Goal: Communication & Community: Share content

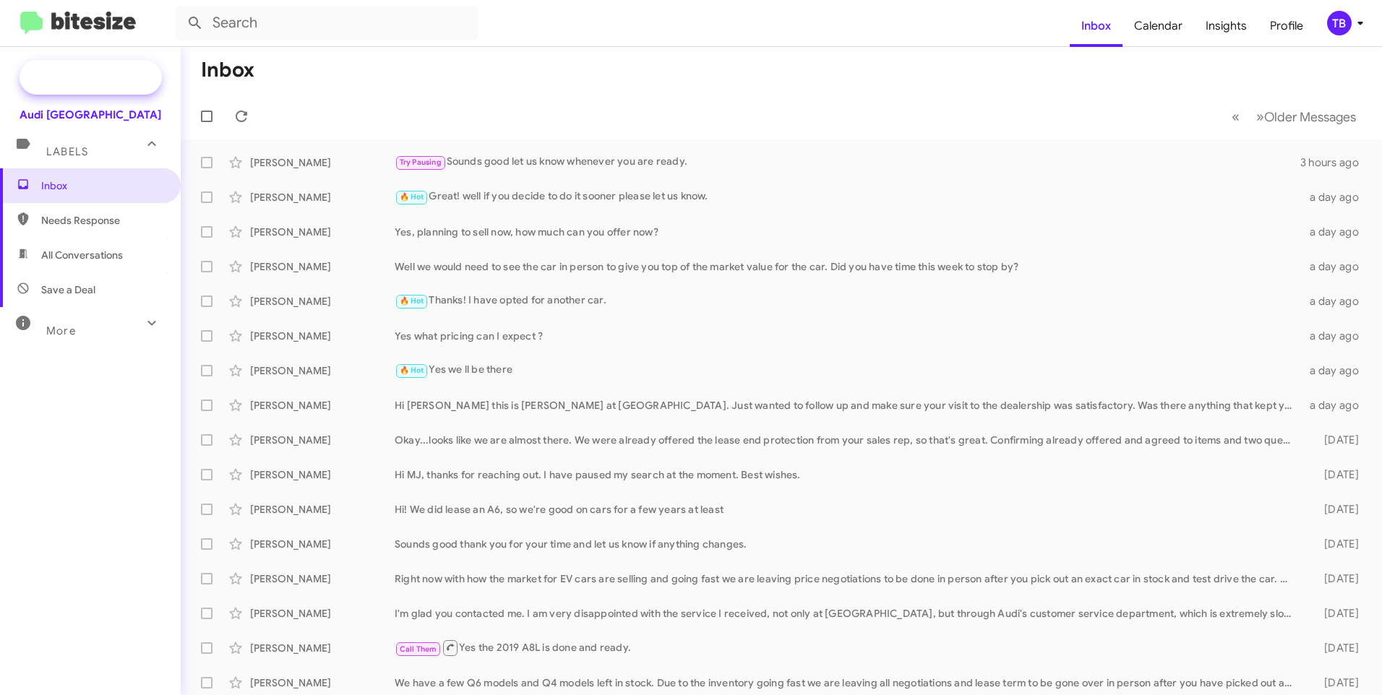
click at [84, 82] on span "Special Campaign" at bounding box center [106, 77] width 87 height 14
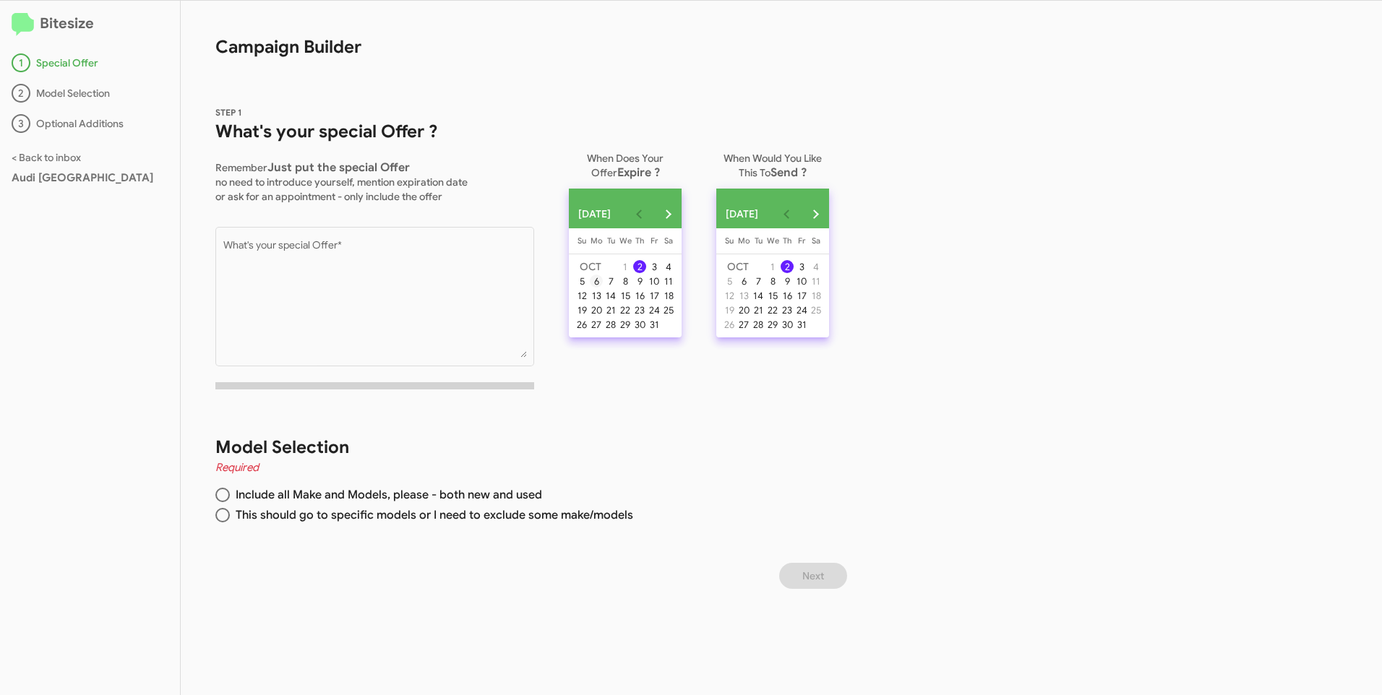
click at [598, 287] on div "6" at bounding box center [596, 281] width 13 height 13
click at [808, 266] on div "3" at bounding box center [801, 266] width 13 height 13
click at [794, 270] on div "2" at bounding box center [787, 266] width 13 height 13
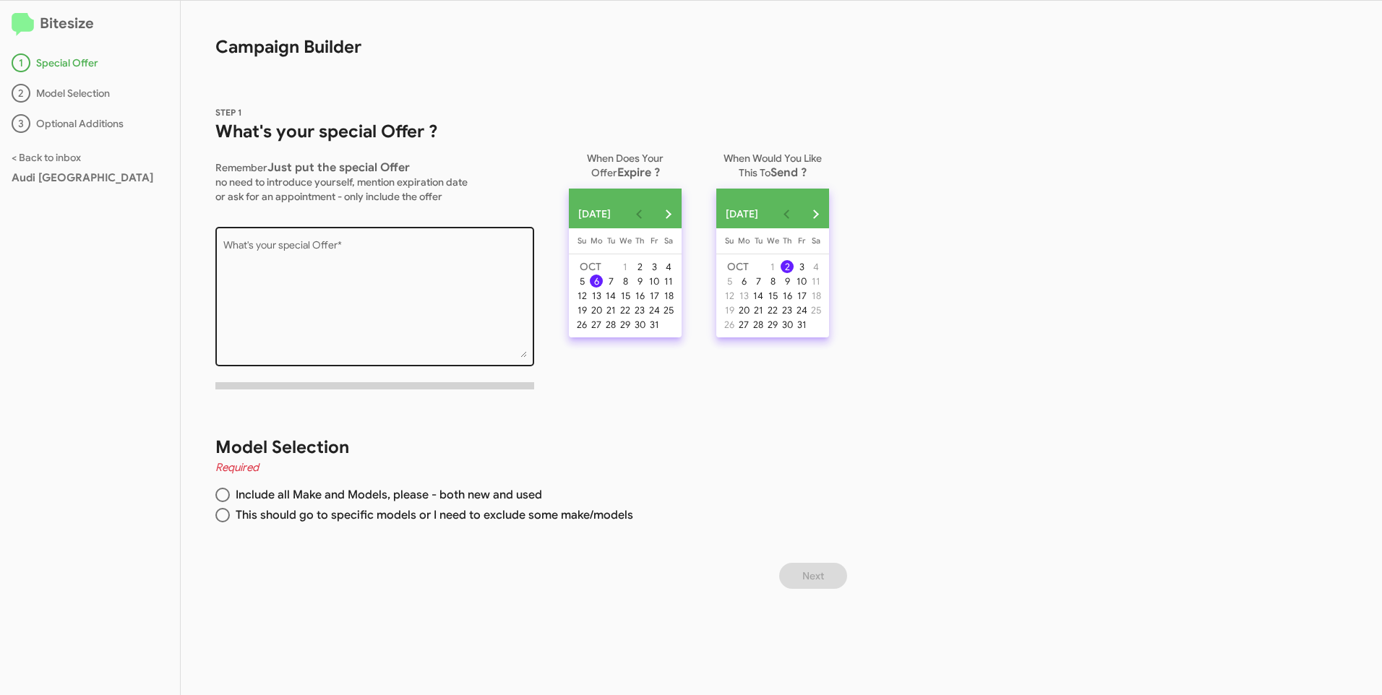
click at [272, 274] on textarea "What's your special Offer *" at bounding box center [375, 299] width 304 height 117
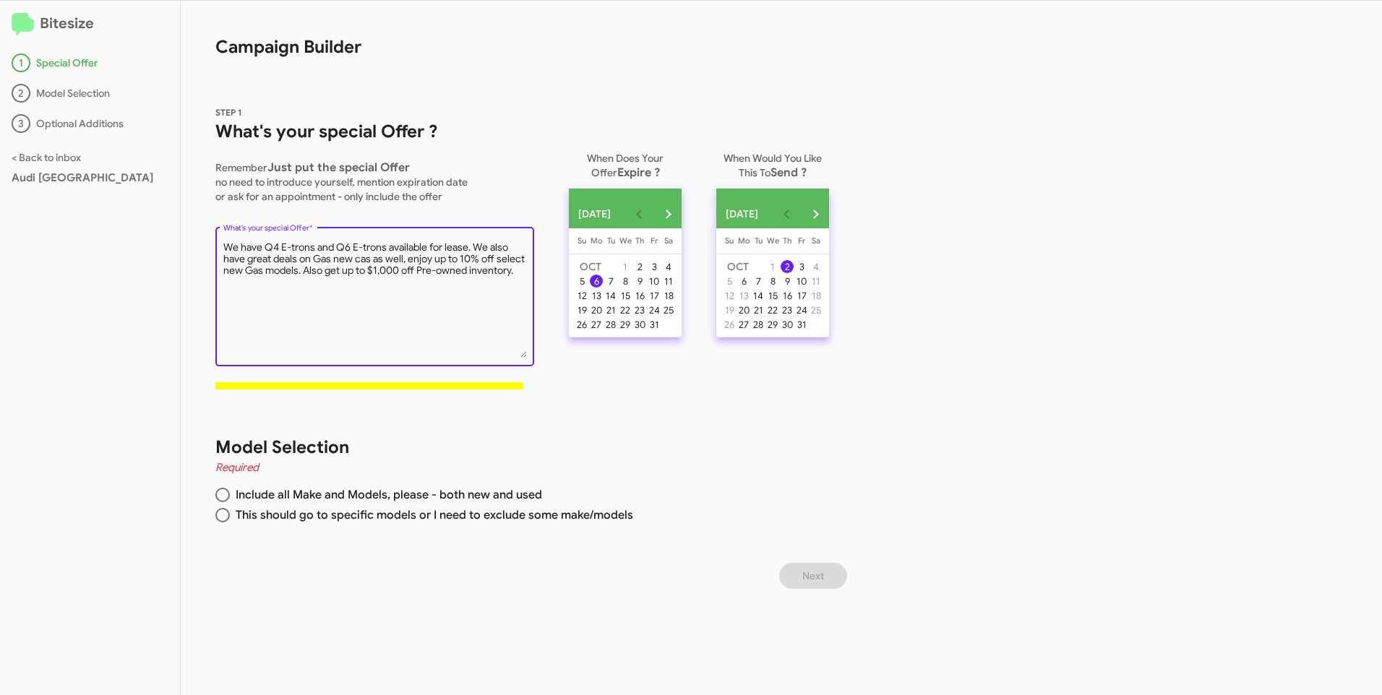
click at [366, 258] on textarea "What's your special Offer *" at bounding box center [375, 299] width 304 height 117
drag, startPoint x: 374, startPoint y: 252, endPoint x: 306, endPoint y: 317, distance: 93.5
click at [306, 317] on textarea "What's your special Offer *" at bounding box center [375, 299] width 304 height 117
click at [472, 245] on textarea "What's your special Offer *" at bounding box center [375, 299] width 304 height 117
click at [325, 260] on textarea "What's your special Offer *" at bounding box center [375, 299] width 304 height 117
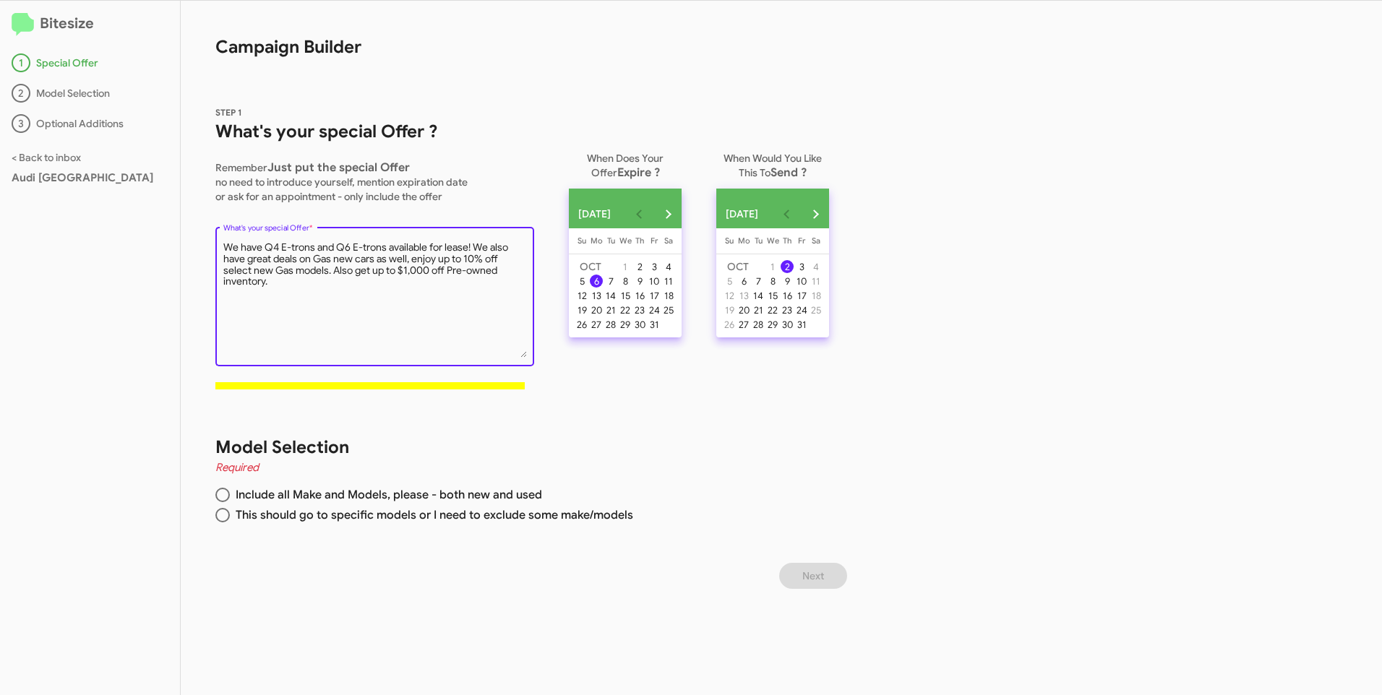
click at [325, 260] on textarea "What's your special Offer *" at bounding box center [375, 299] width 304 height 117
click at [358, 259] on textarea "What's your special Offer *" at bounding box center [375, 299] width 304 height 117
click at [262, 257] on textarea "What's your special Offer *" at bounding box center [375, 299] width 304 height 117
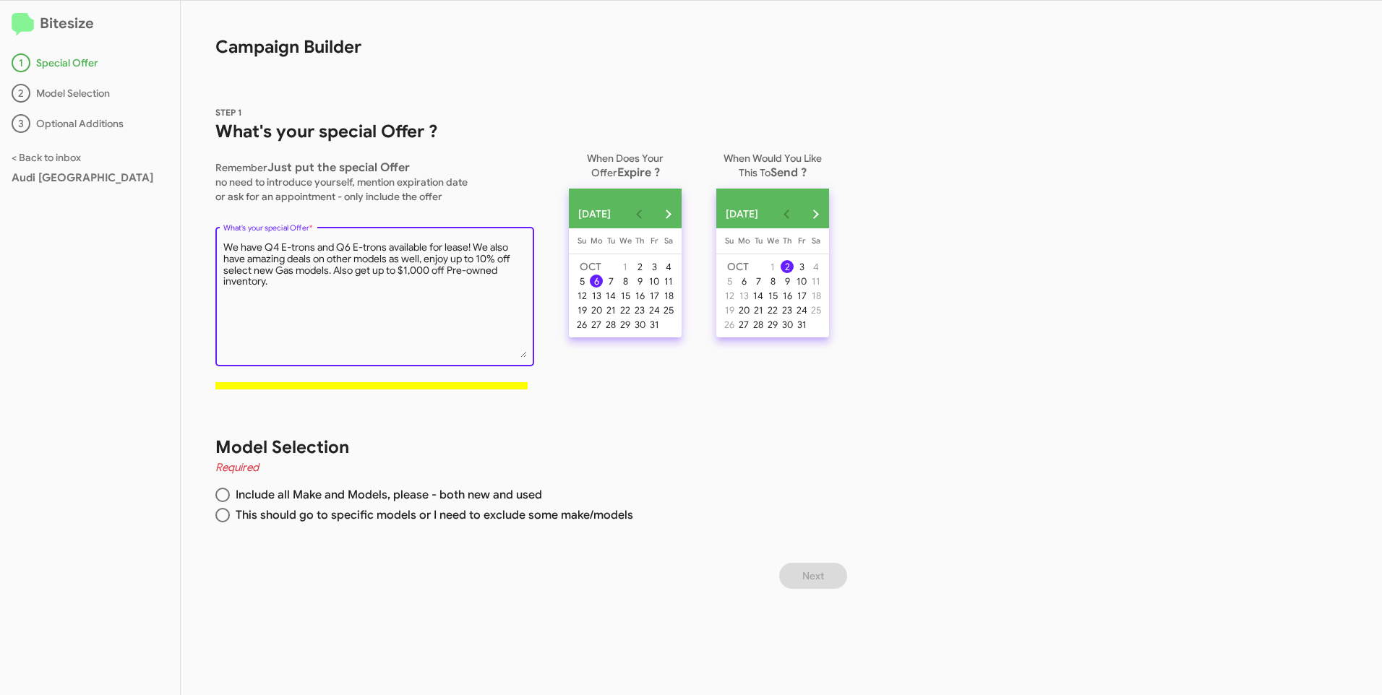
click at [285, 272] on textarea "What's your special Offer *" at bounding box center [375, 299] width 304 height 117
type textarea "We have Q4 E-trons and Q6 E-trons available for lease! We also have amazing dea…"
click at [220, 497] on span at bounding box center [222, 495] width 14 height 14
click at [220, 497] on input "Include all Make and Models, please - both new and used" at bounding box center [222, 495] width 14 height 14
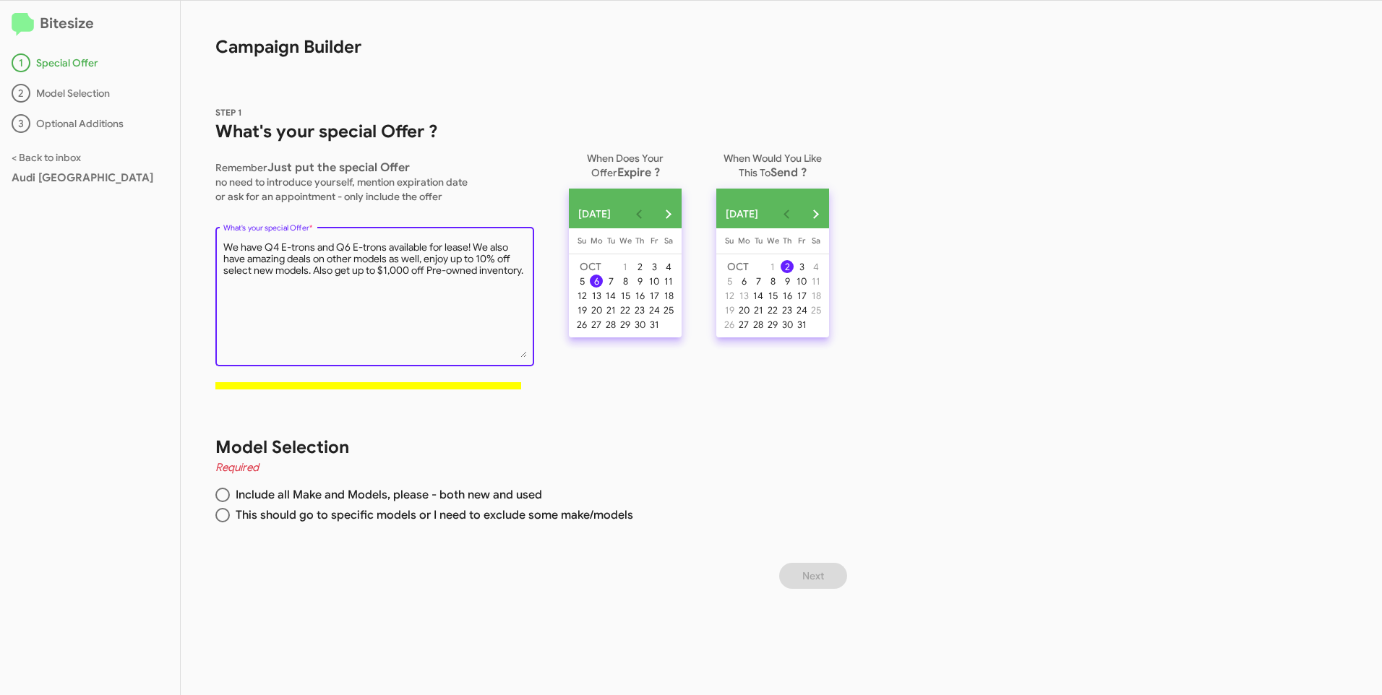
radio input "true"
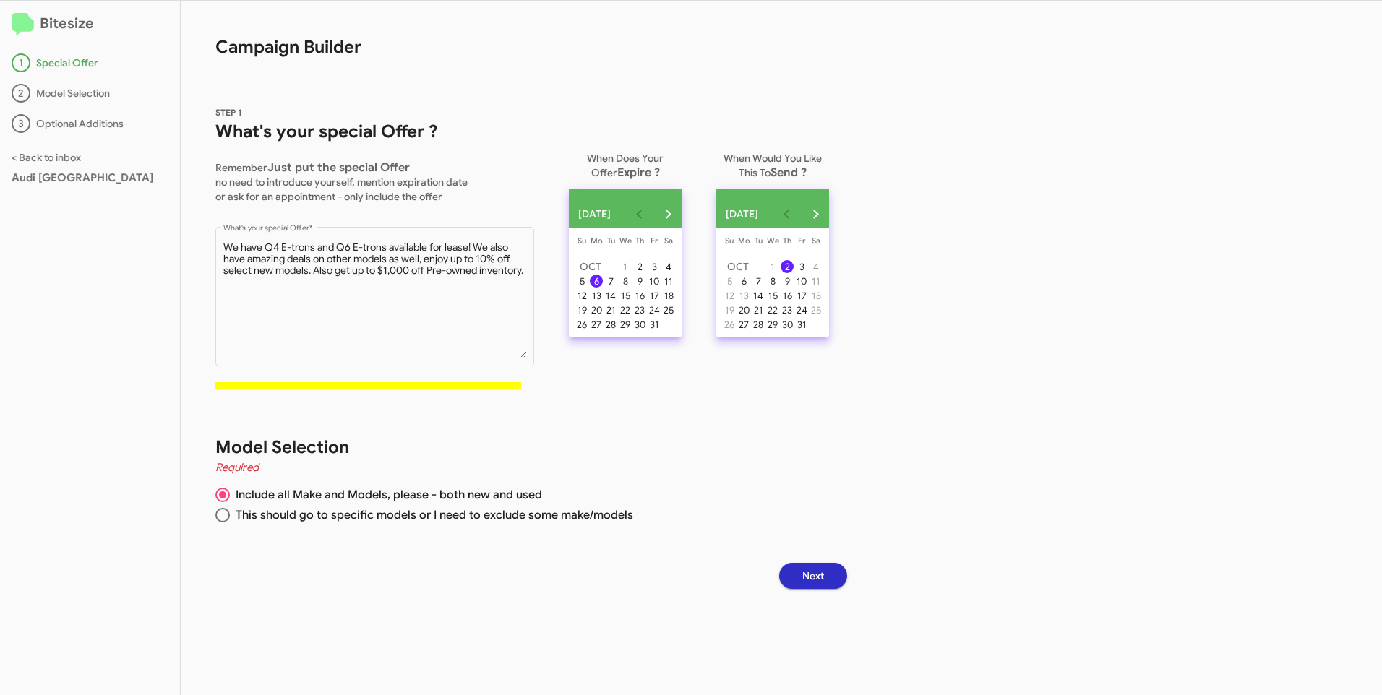
click at [807, 572] on button "Next" at bounding box center [813, 576] width 68 height 26
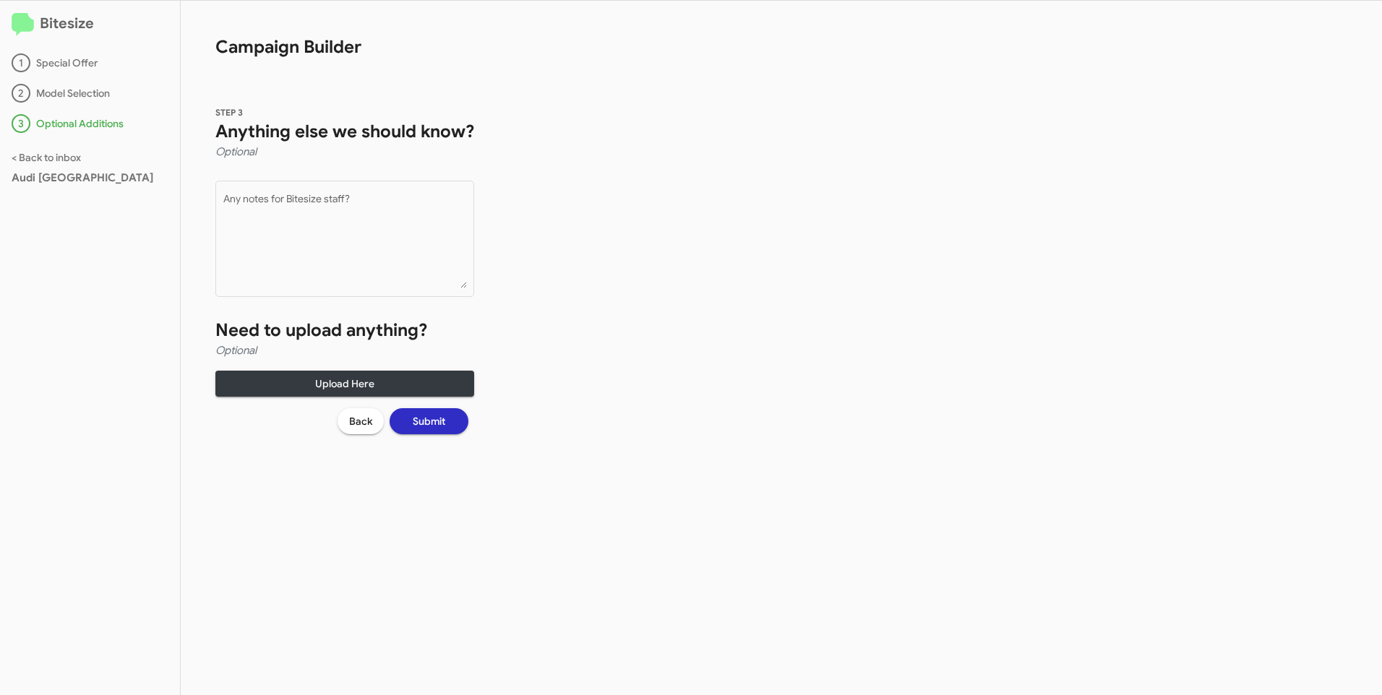
click at [431, 431] on span "Submit" at bounding box center [429, 421] width 33 height 26
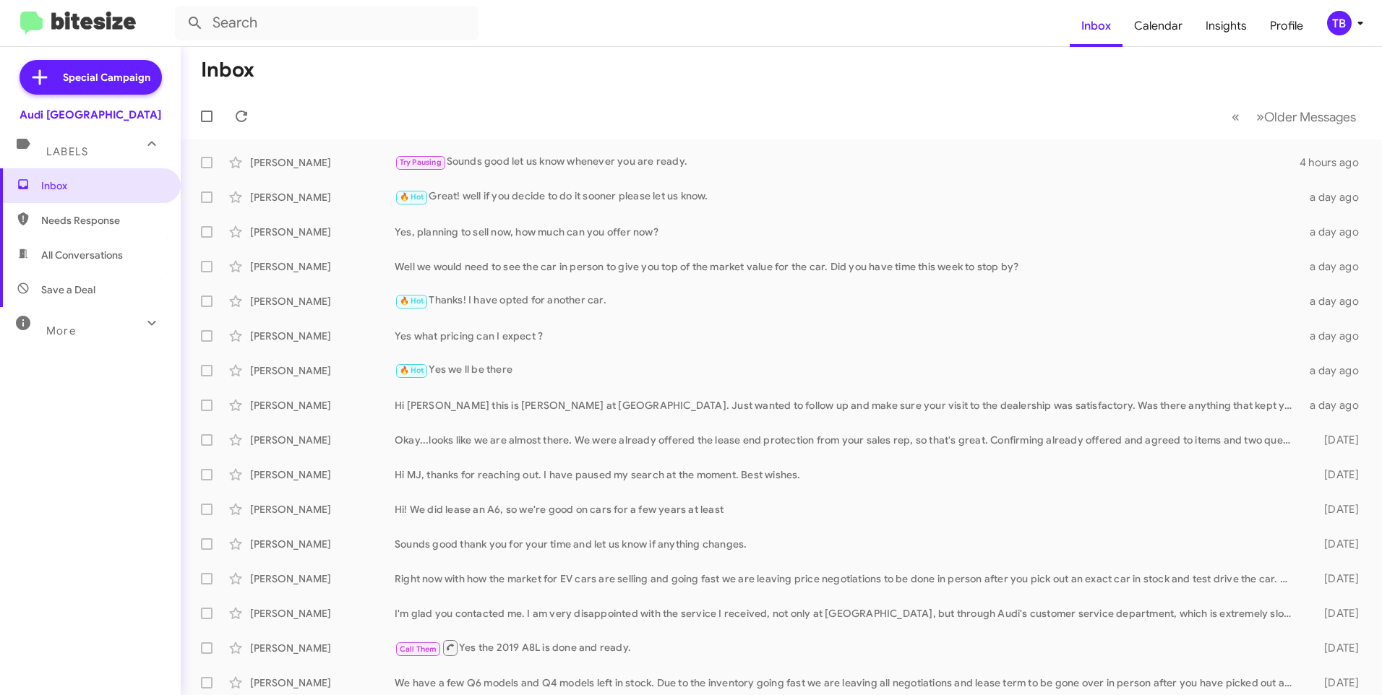
click at [130, 455] on div "Inbox Needs Response All Conversations Save a Deal More Important 🔥 Hot Appoint…" at bounding box center [90, 376] width 181 height 417
